Goal: Find specific page/section: Find specific page/section

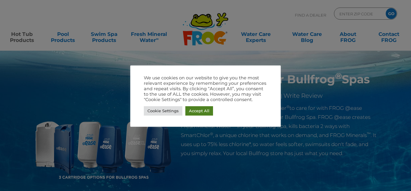
click at [201, 109] on link "Accept All" at bounding box center [199, 110] width 28 height 9
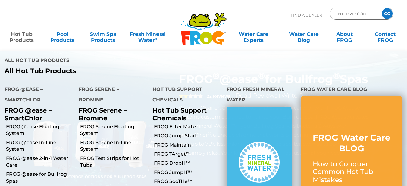
click at [26, 35] on link "Hot Tub Products" at bounding box center [22, 34] width 32 height 12
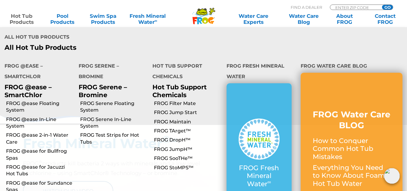
scroll to position [211, 0]
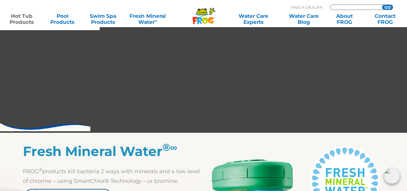
click at [356, 7] on input "Zip Code Form" at bounding box center [355, 7] width 41 height 5
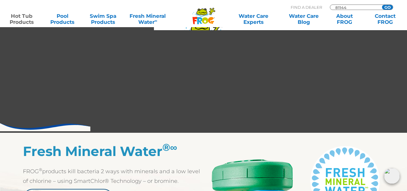
type input "81144"
click at [382, 5] on input "GO" at bounding box center [387, 7] width 11 height 5
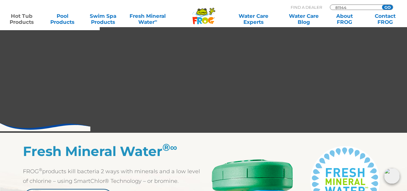
click at [391, 6] on input "GO" at bounding box center [387, 7] width 11 height 5
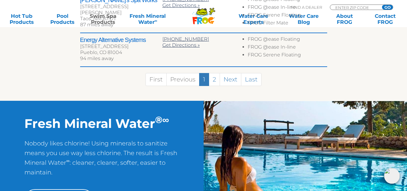
scroll to position [512, 0]
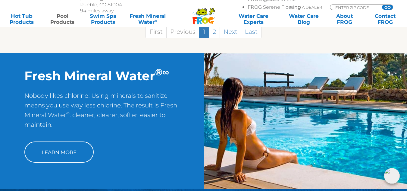
click at [61, 20] on link "Pool Products" at bounding box center [63, 19] width 32 height 12
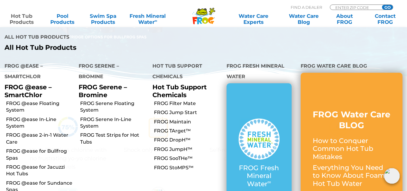
scroll to position [151, 0]
